Goal: Navigation & Orientation: Find specific page/section

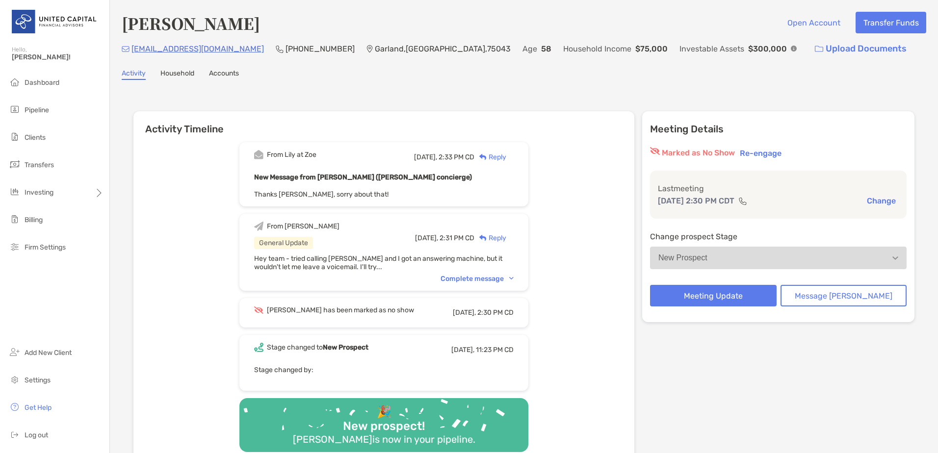
click at [177, 202] on div "From Lily at Zoe Today, 2:33 PM CD Reply New Message from Lily Kraus (Zoe conci…" at bounding box center [383, 301] width 501 height 332
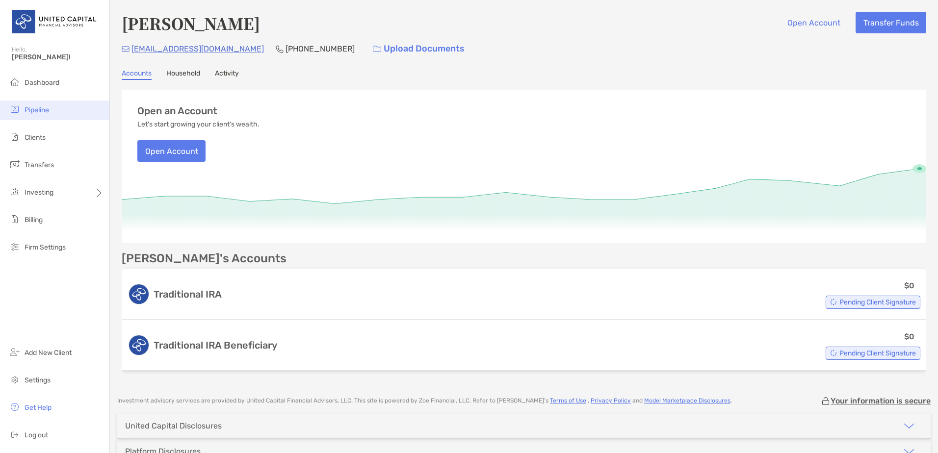
click at [56, 103] on li "Pipeline" at bounding box center [54, 111] width 109 height 20
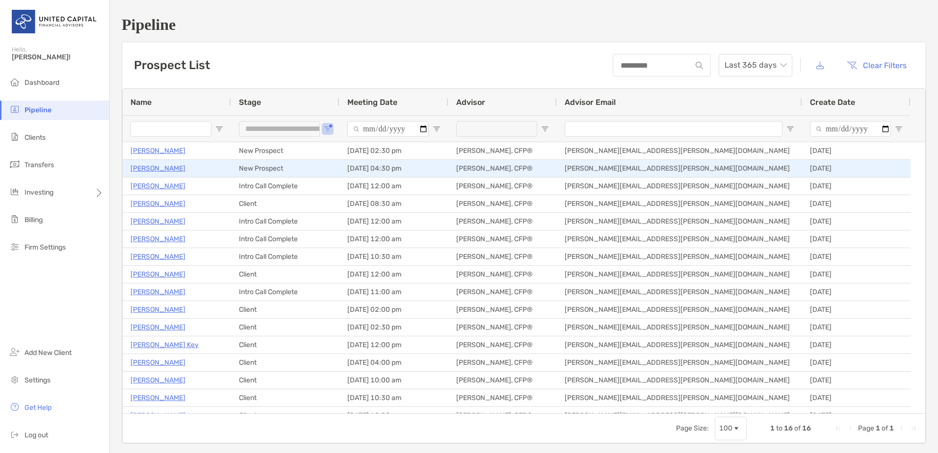
click at [174, 169] on p "[PERSON_NAME]" at bounding box center [158, 168] width 55 height 12
